Goal: Information Seeking & Learning: Check status

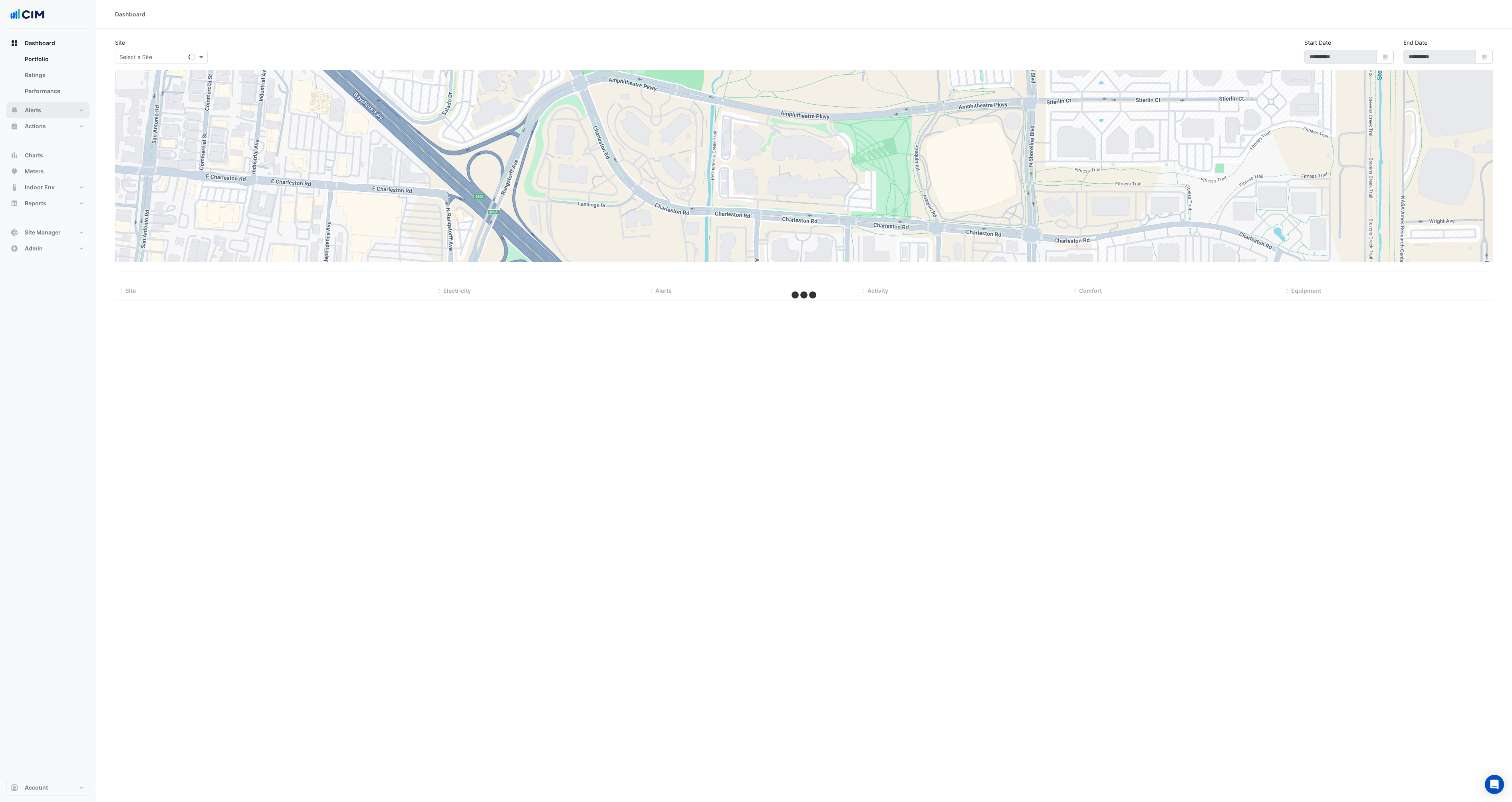
click at [44, 112] on button "Alerts" at bounding box center [47, 110] width 83 height 16
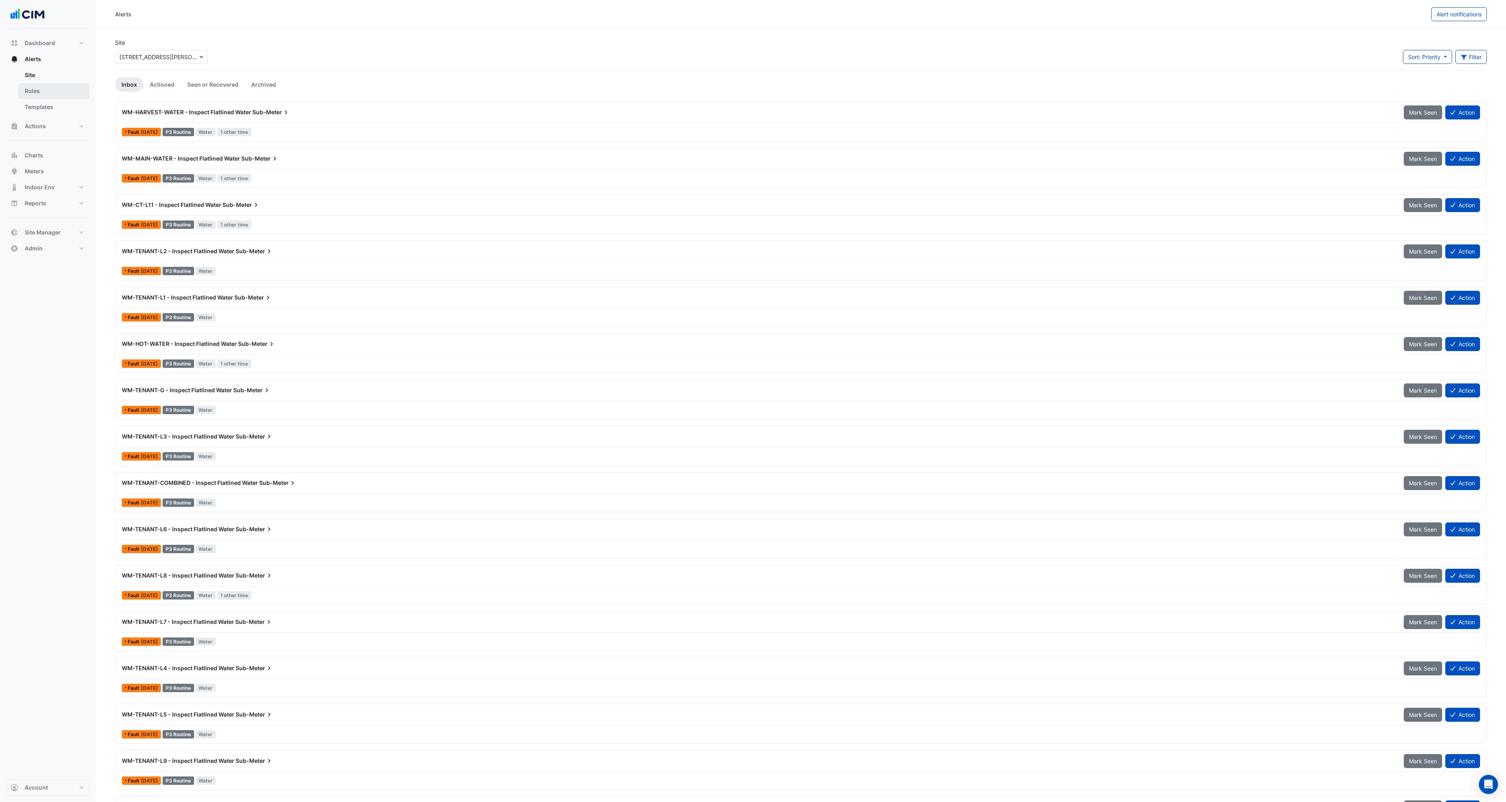
click at [33, 86] on link "Rules" at bounding box center [53, 91] width 71 height 16
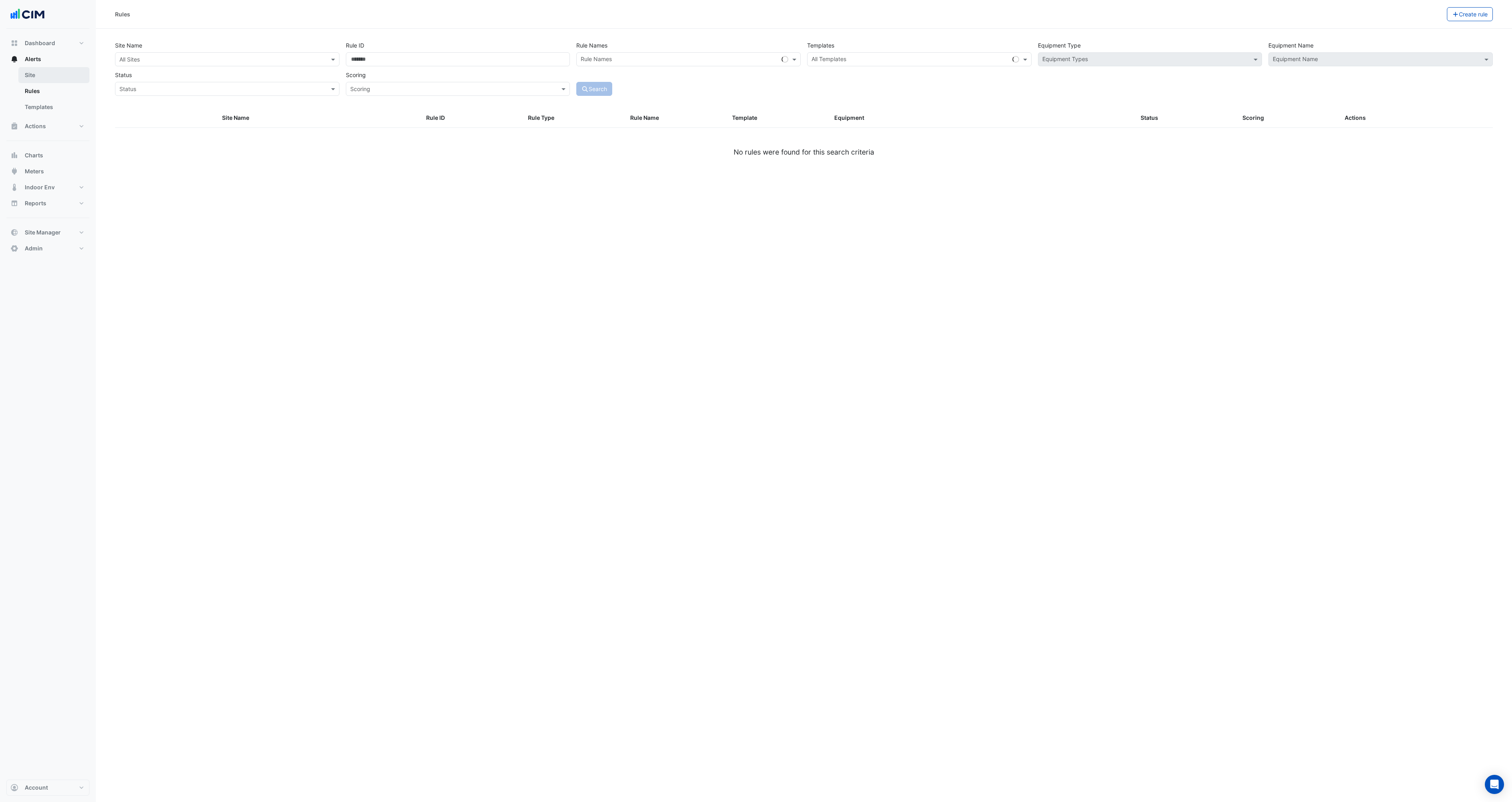
click at [37, 69] on link "Site" at bounding box center [53, 75] width 71 height 16
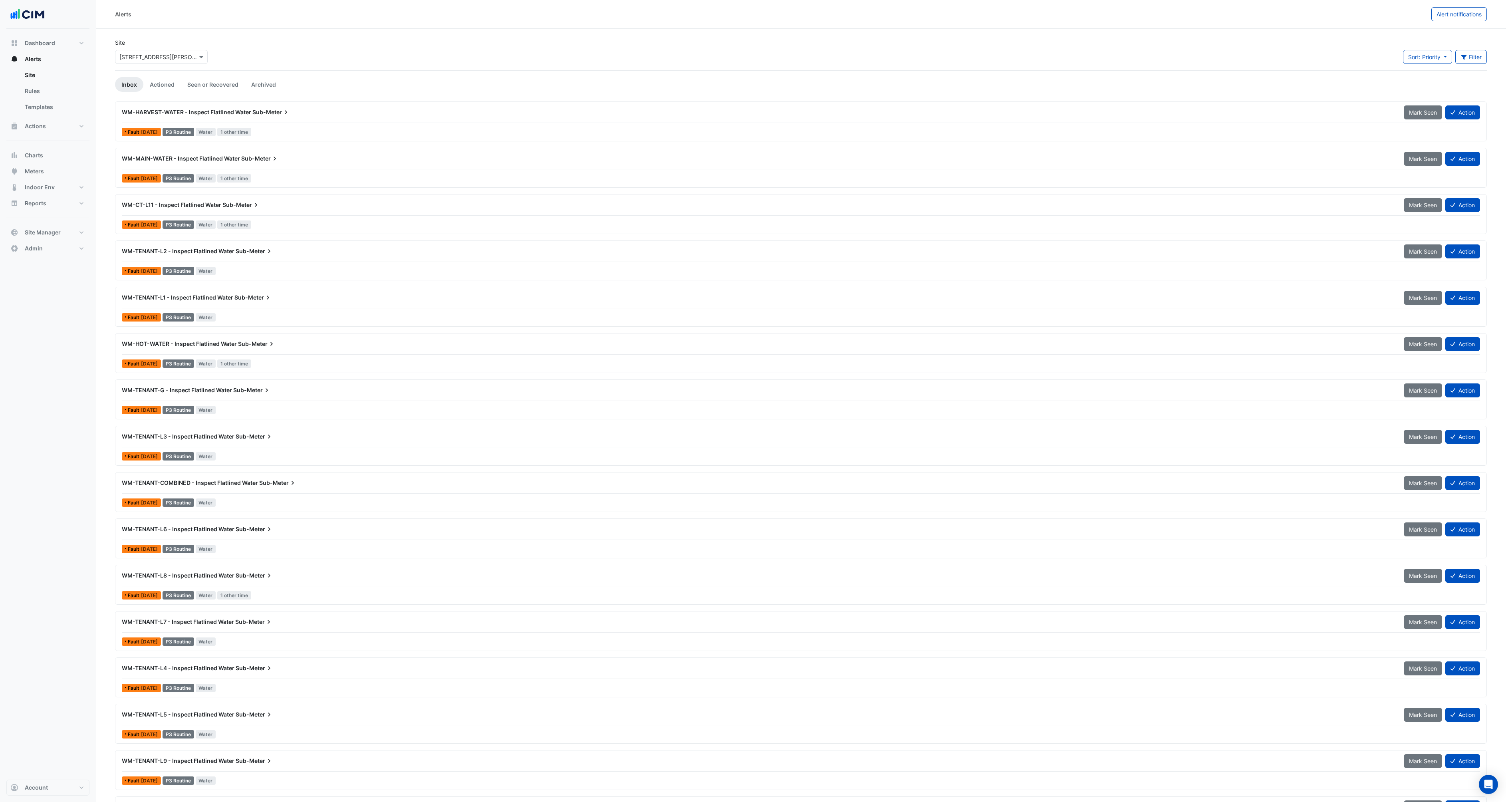
click at [372, 41] on div "Site × [STREET_ADDRESS][PERSON_NAME] Sort: Priority Priority Updated Filter Tit…" at bounding box center [800, 54] width 1381 height 32
click at [535, 44] on div "Site × [STREET_ADDRESS][PERSON_NAME] Sort: Priority Priority Updated Filter Tit…" at bounding box center [800, 54] width 1381 height 32
click at [27, 157] on span "Charts" at bounding box center [34, 155] width 18 height 8
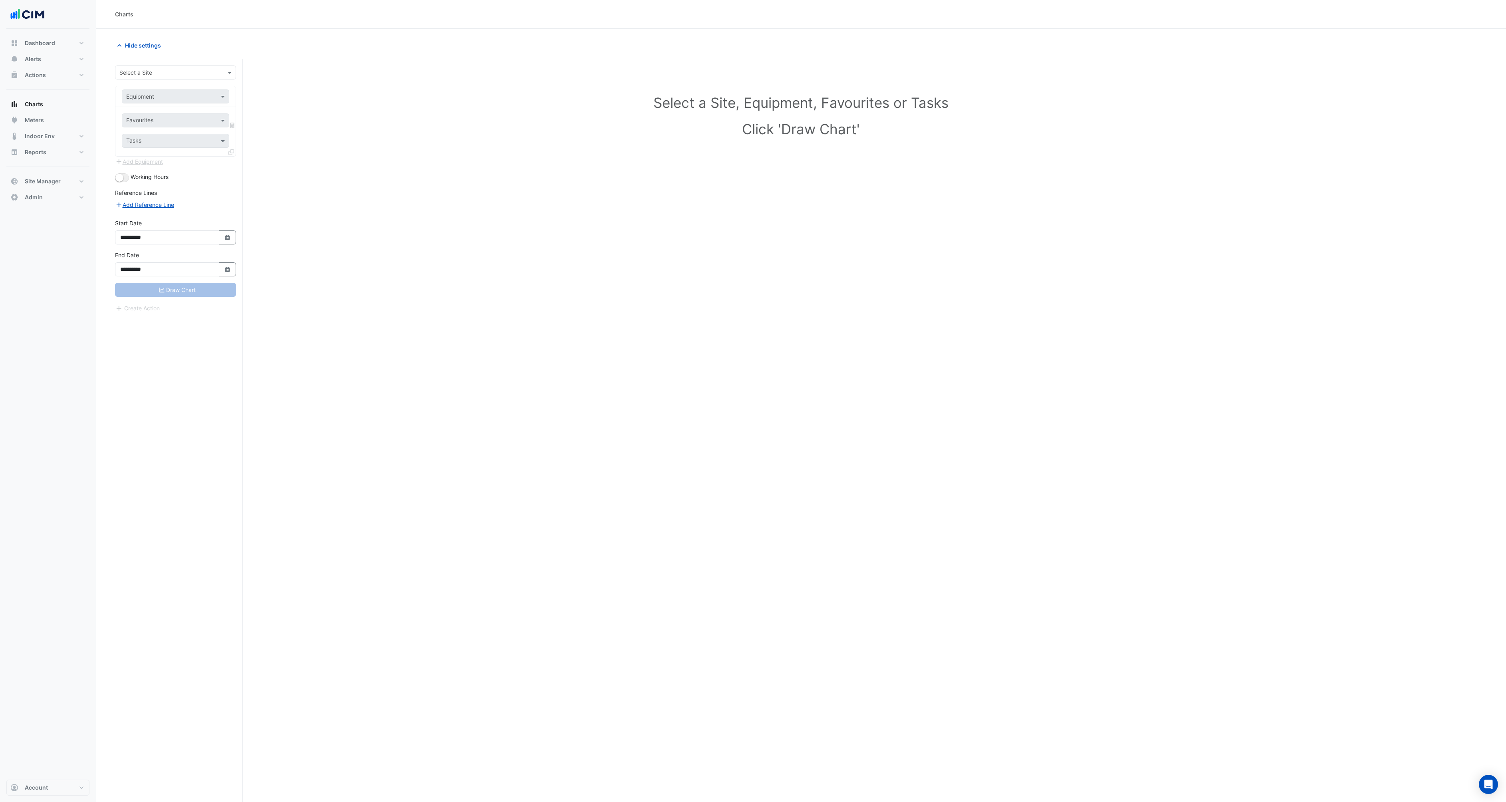
click at [150, 77] on div "Select a Site" at bounding box center [175, 72] width 121 height 14
click at [146, 99] on span "[STREET_ADDRESS][PERSON_NAME]" at bounding box center [176, 101] width 97 height 7
click at [148, 101] on div "Equipment" at bounding box center [175, 96] width 107 height 14
click at [147, 113] on div "ACU-1" at bounding box center [184, 114] width 124 height 12
click at [146, 119] on input "text" at bounding box center [166, 121] width 81 height 8
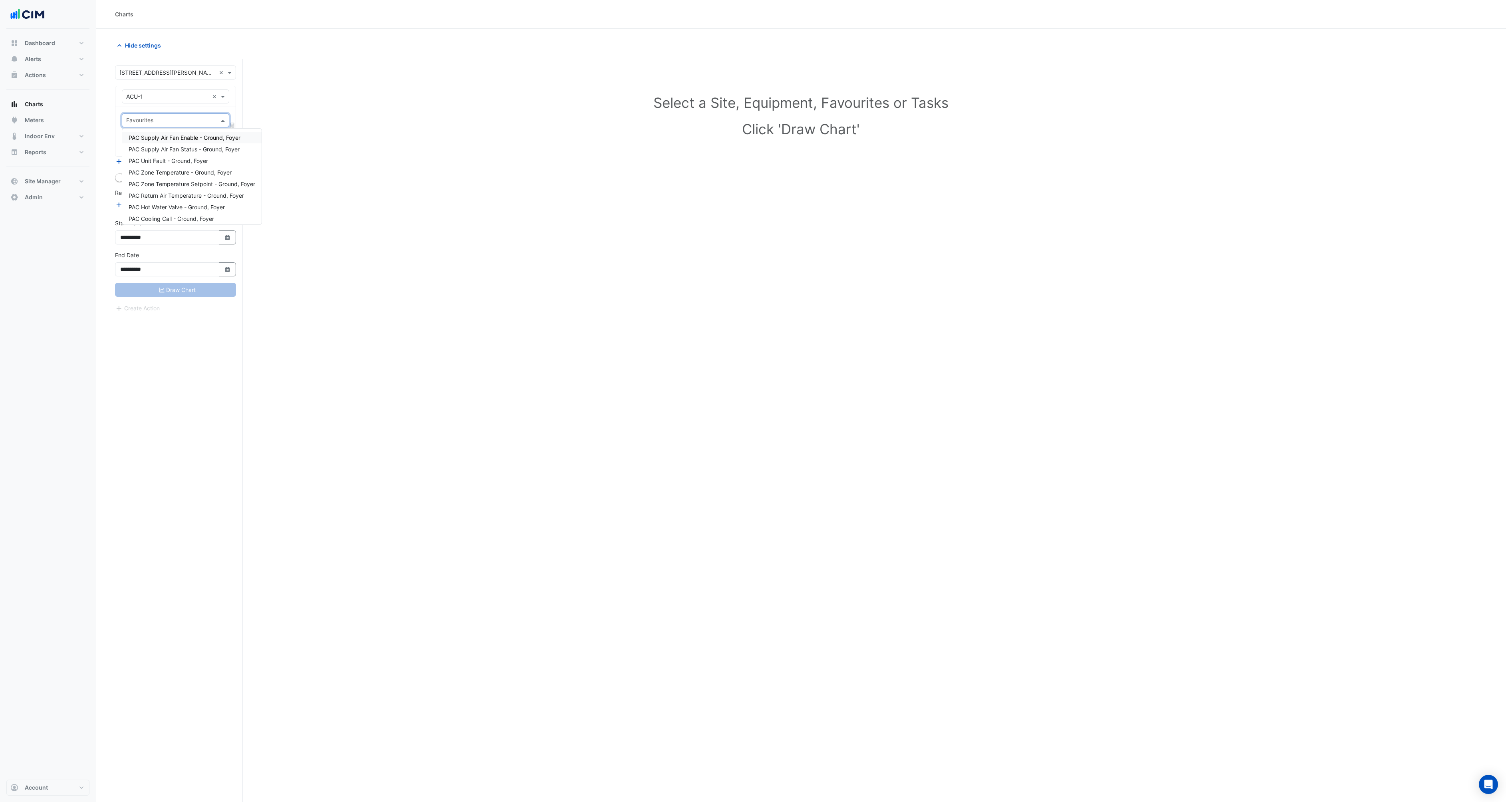
click at [149, 138] on span "PAC Supply Air Fan Enable - Ground, Foyer" at bounding box center [185, 137] width 112 height 7
click at [152, 131] on input "text" at bounding box center [181, 131] width 111 height 8
click at [153, 155] on span "PAC Supply Air Fan Status - Ground, Foyer" at bounding box center [184, 157] width 111 height 7
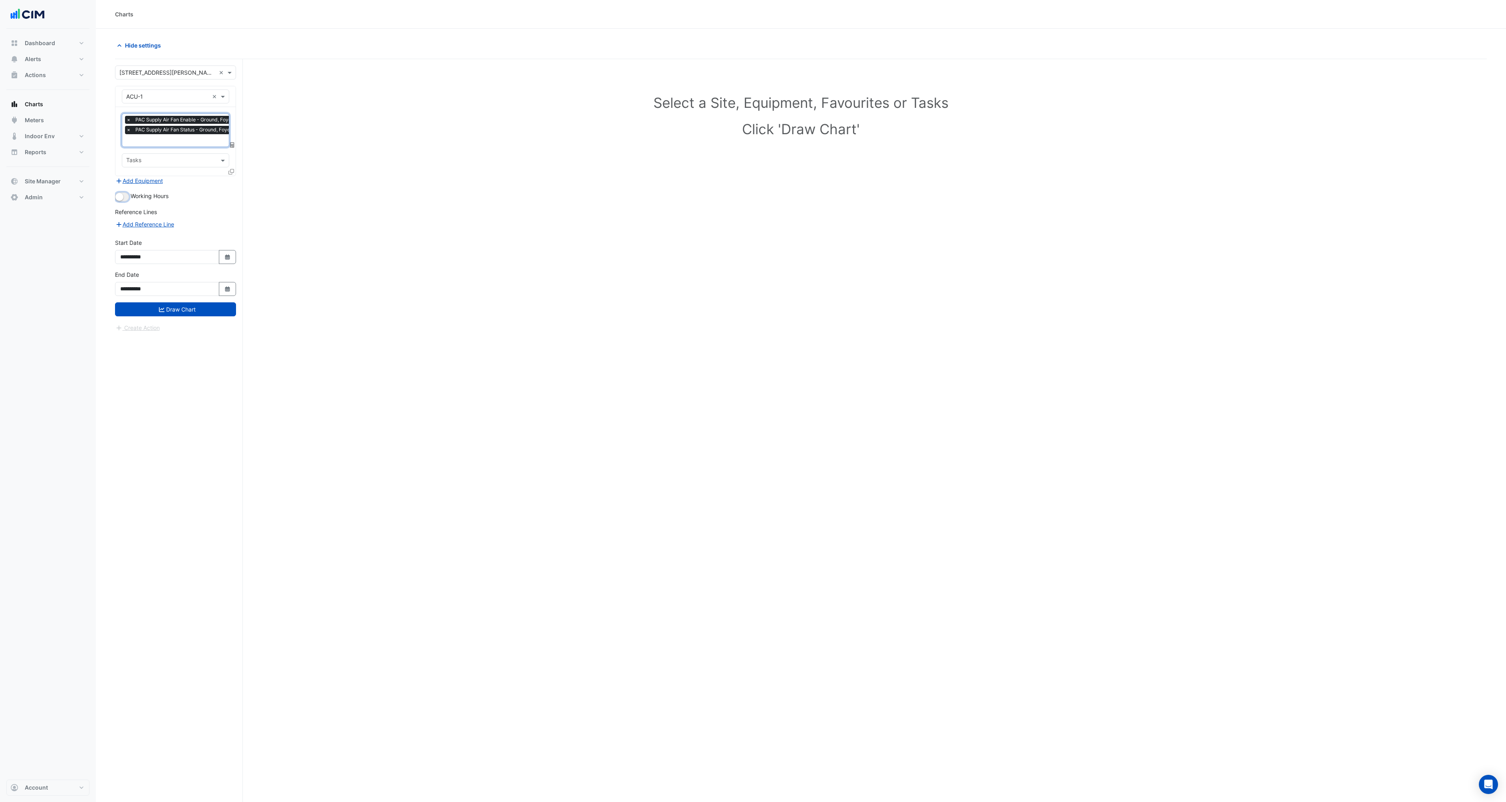
click at [122, 197] on small "button" at bounding box center [119, 197] width 8 height 8
click at [180, 305] on button "Draw Chart" at bounding box center [175, 309] width 121 height 14
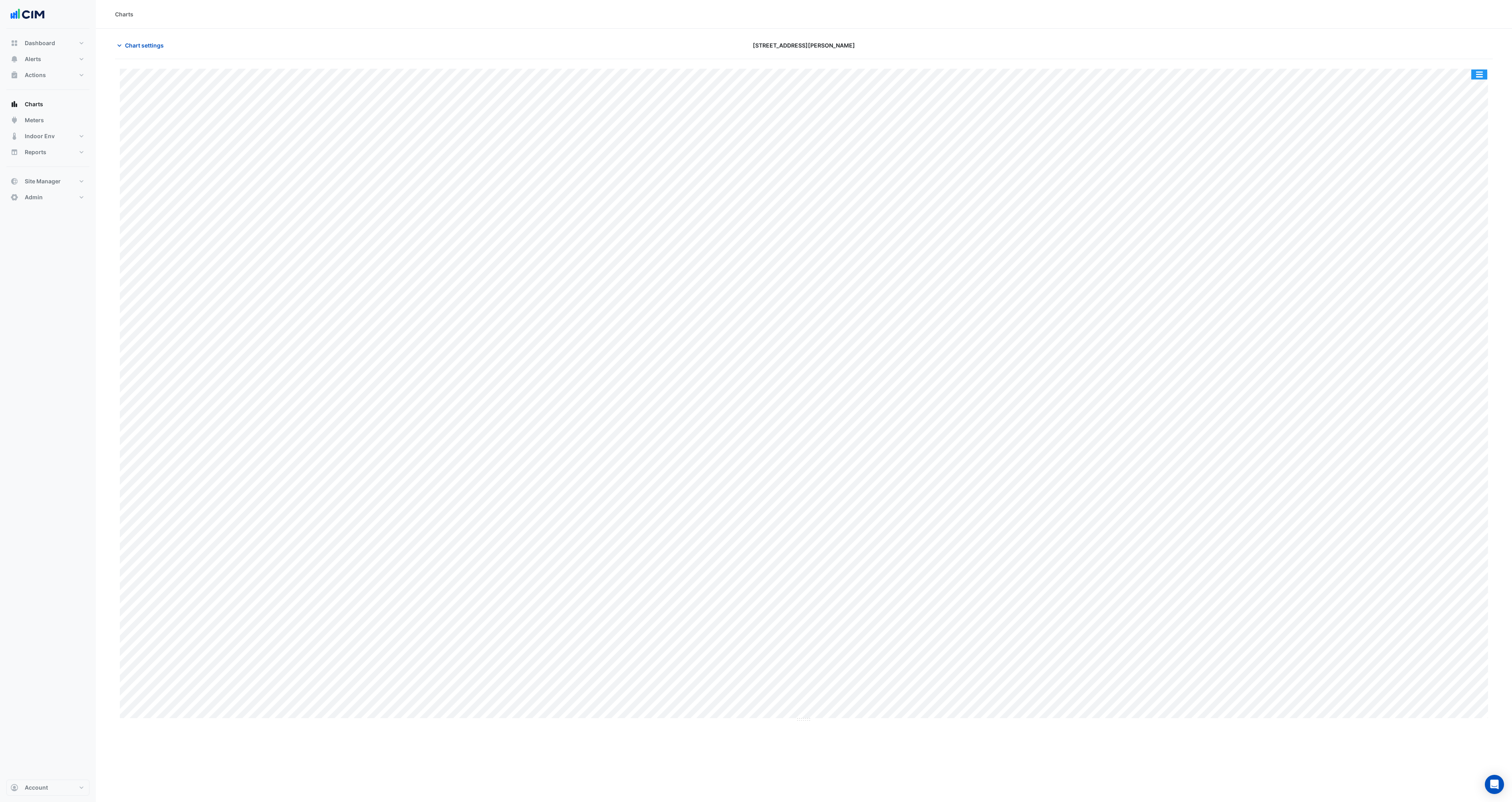
click at [1476, 75] on button "button" at bounding box center [1479, 74] width 16 height 10
click at [1459, 144] on div "Pivot Data Table" at bounding box center [1463, 146] width 48 height 19
click at [1476, 70] on button "button" at bounding box center [1479, 74] width 16 height 10
click at [1466, 143] on div "Pivot Data Table" at bounding box center [1463, 146] width 48 height 19
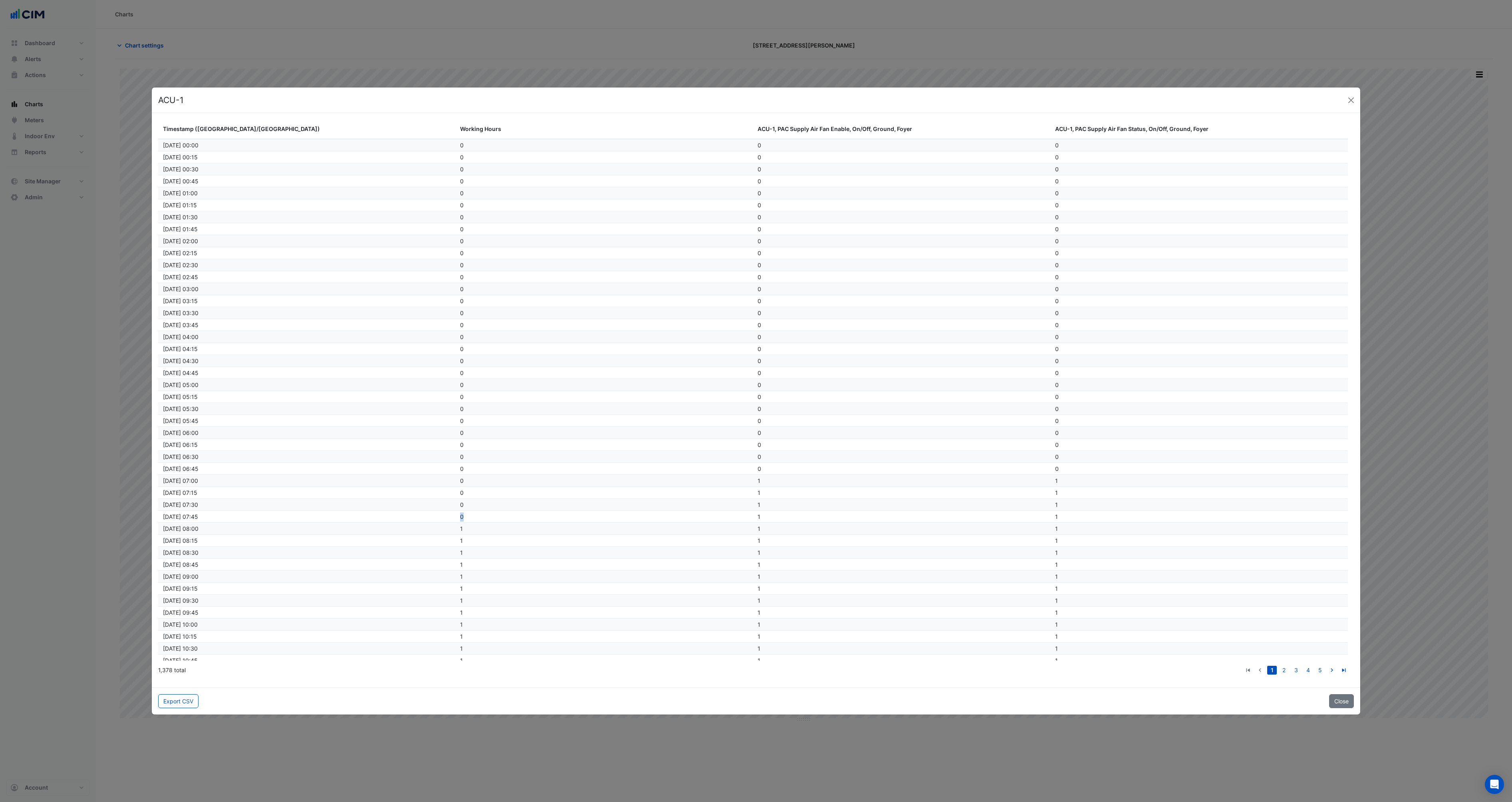
drag, startPoint x: 459, startPoint y: 516, endPoint x: 479, endPoint y: 517, distance: 20.4
click at [479, 517] on datatable-body-cell "0" at bounding box center [604, 517] width 298 height 12
click at [486, 517] on div "0" at bounding box center [605, 516] width 291 height 9
